Goal: Information Seeking & Learning: Learn about a topic

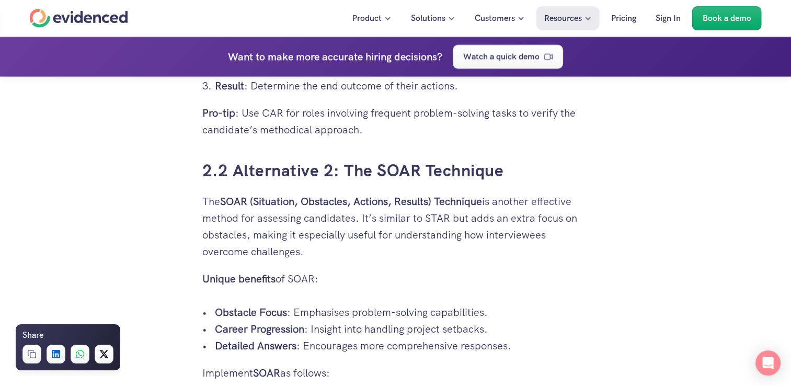
scroll to position [2134, 0]
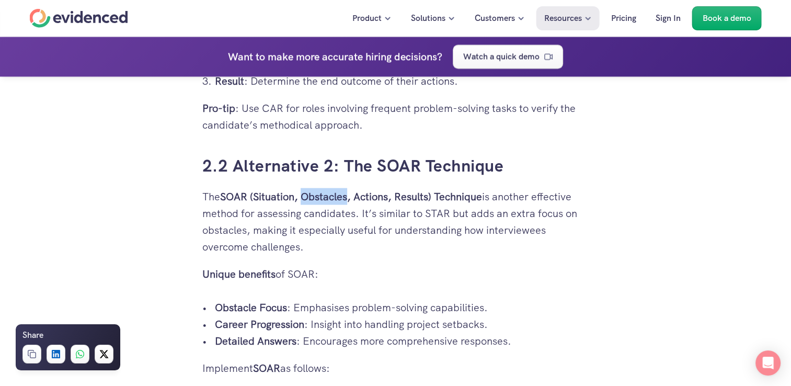
drag, startPoint x: 305, startPoint y: 193, endPoint x: 351, endPoint y: 199, distance: 45.8
click at [351, 199] on strong "SOAR (Situation, Obstacles, Actions, Results) Technique" at bounding box center [351, 197] width 262 height 14
copy strong "Obstacles"
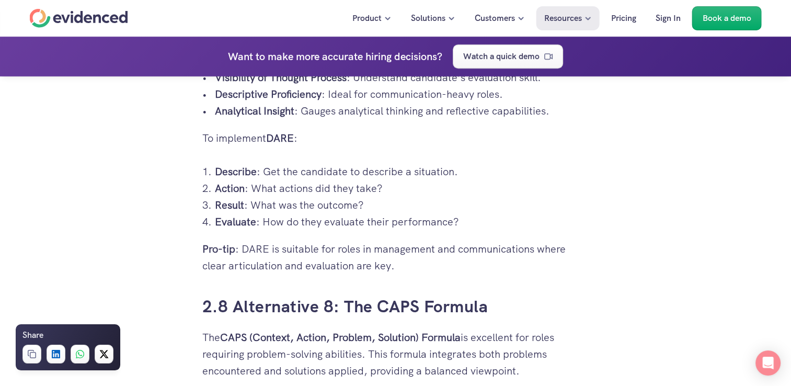
scroll to position [4173, 0]
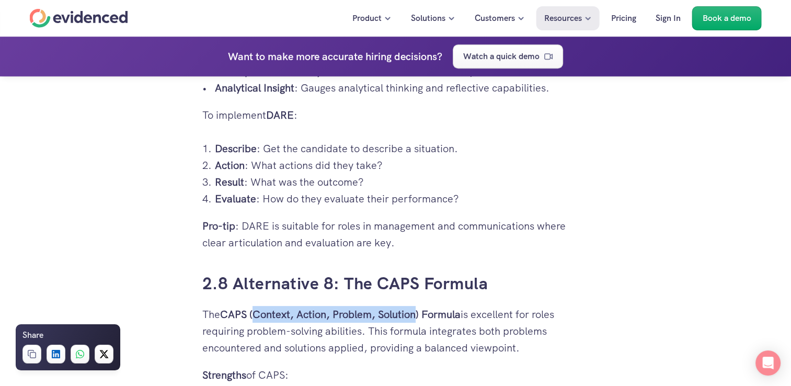
drag, startPoint x: 254, startPoint y: 313, endPoint x: 417, endPoint y: 315, distance: 163.1
click at [417, 315] on strong "CAPS (Context, Action, Problem, Solution) Formula" at bounding box center [340, 314] width 240 height 14
copy strong "Context, Action, Problem, Solution"
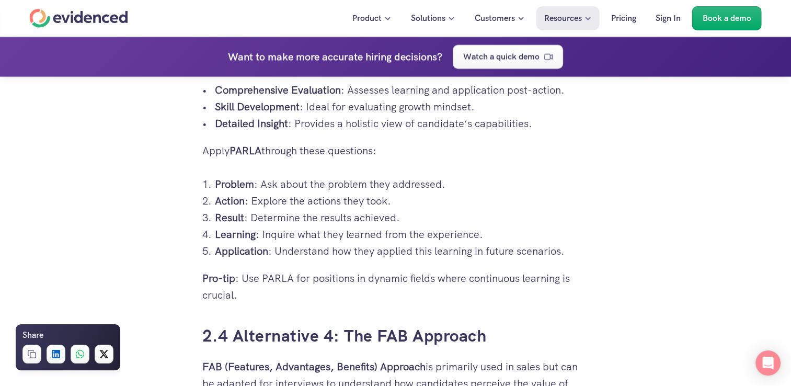
scroll to position [2657, 0]
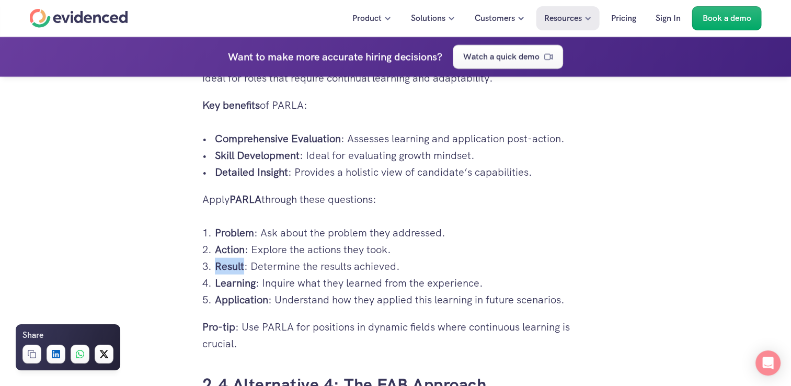
drag, startPoint x: 215, startPoint y: 267, endPoint x: 244, endPoint y: 267, distance: 28.7
click at [244, 267] on p "Result : Determine the results achieved." at bounding box center [402, 266] width 374 height 17
copy strong "Result"
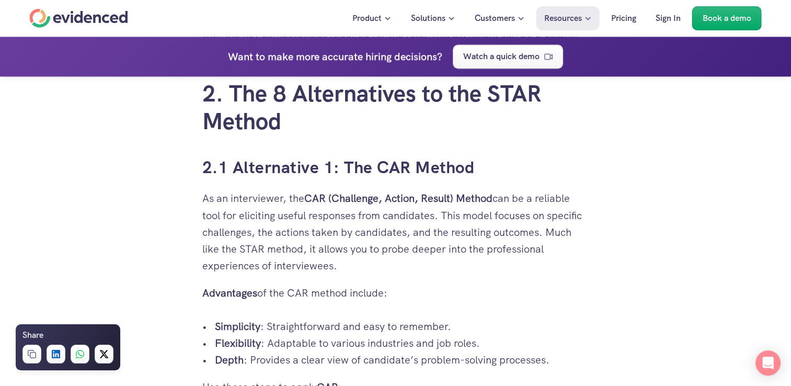
scroll to position [1821, 0]
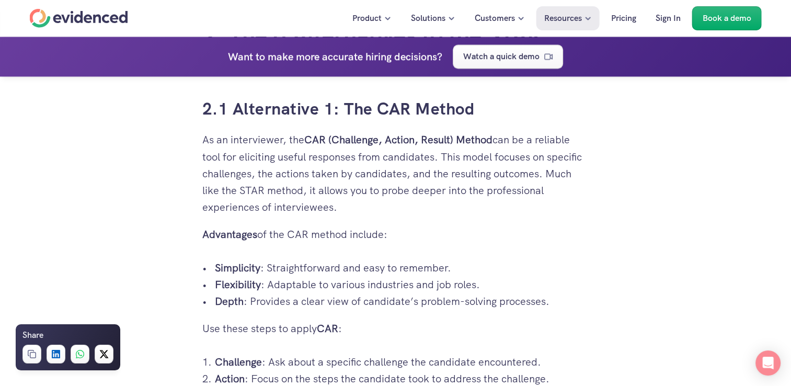
drag, startPoint x: 332, startPoint y: 135, endPoint x: 452, endPoint y: 133, distance: 120.2
click at [452, 133] on strong "CAR (Challenge, Action, Result) Method" at bounding box center [398, 140] width 188 height 14
copy strong "Challenge, Action, Result"
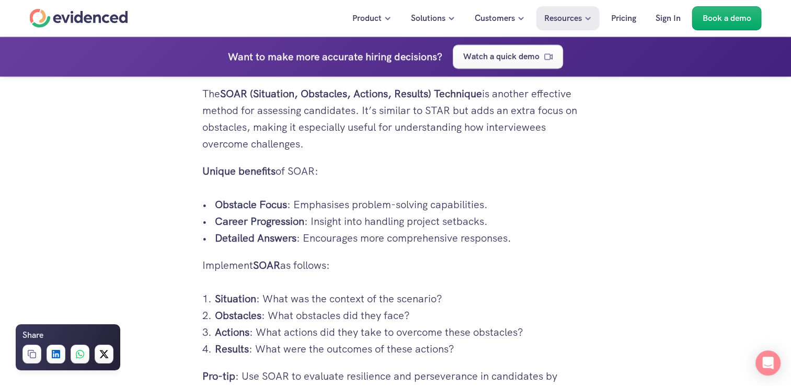
scroll to position [2396, 0]
